Goal: Task Accomplishment & Management: Use online tool/utility

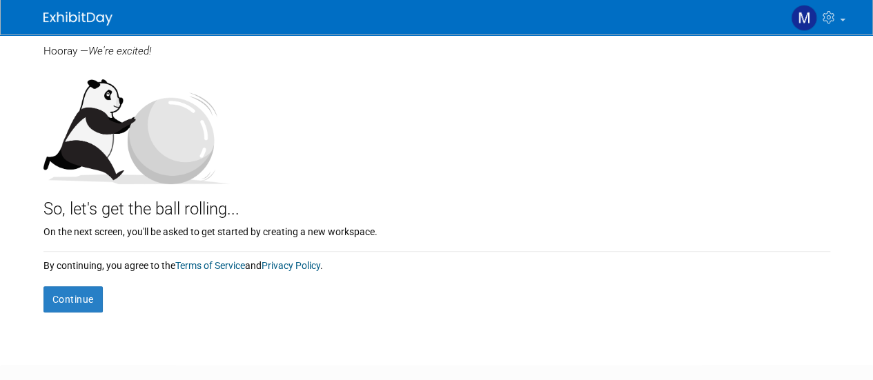
scroll to position [188, 0]
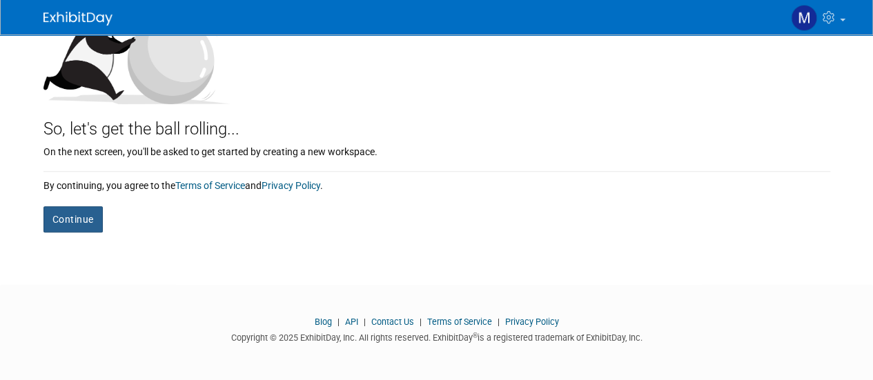
click at [88, 212] on button "Continue" at bounding box center [72, 219] width 59 height 26
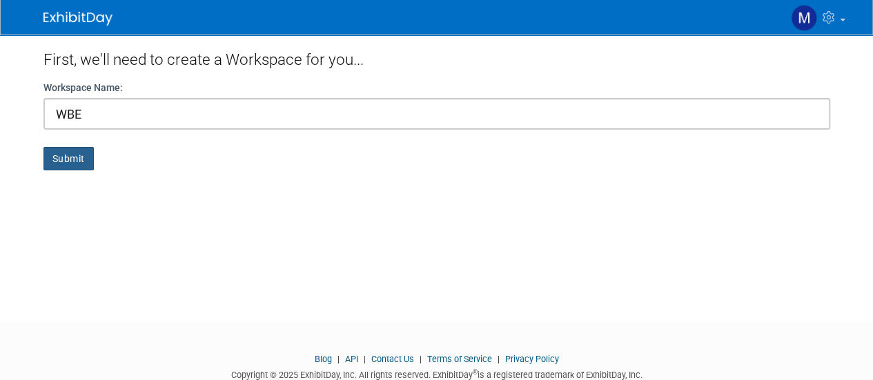
type input "WBE"
click at [73, 166] on button "Submit" at bounding box center [68, 158] width 50 height 23
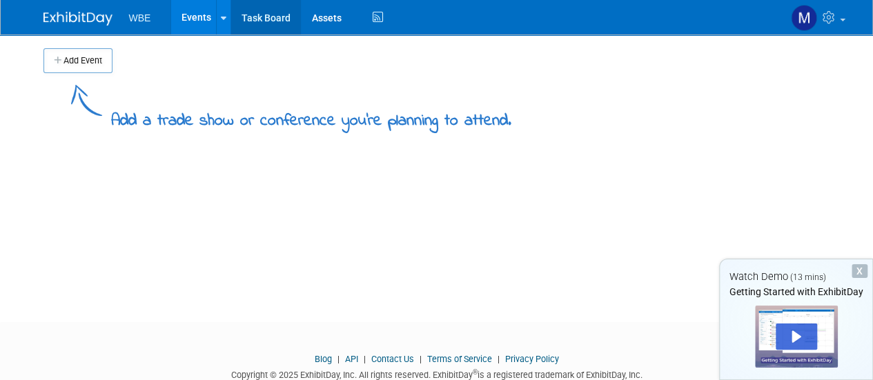
click at [250, 25] on link "Task Board" at bounding box center [266, 17] width 70 height 34
